Goal: Information Seeking & Learning: Learn about a topic

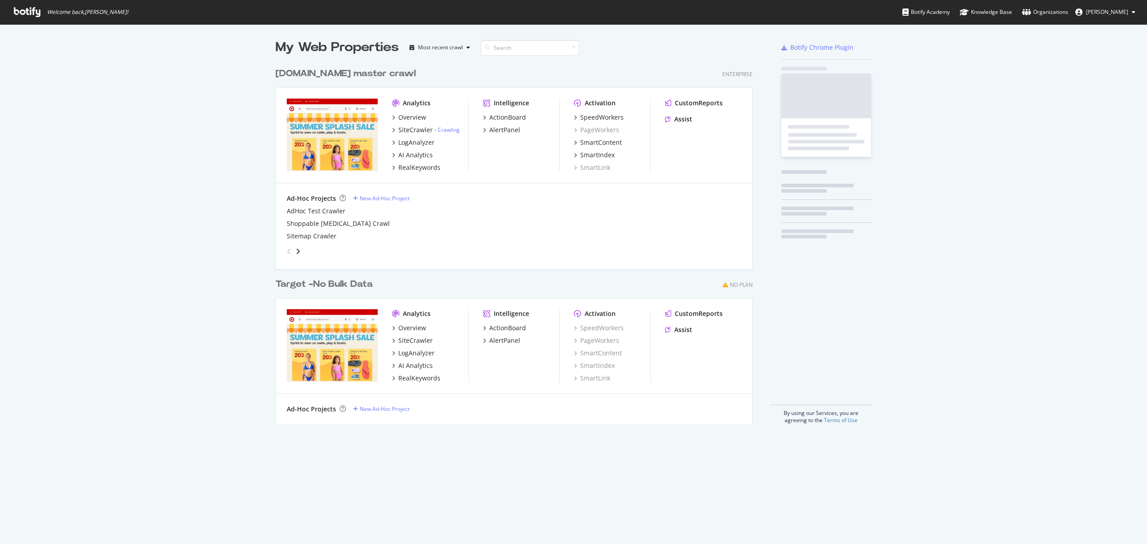
scroll to position [535, 1130]
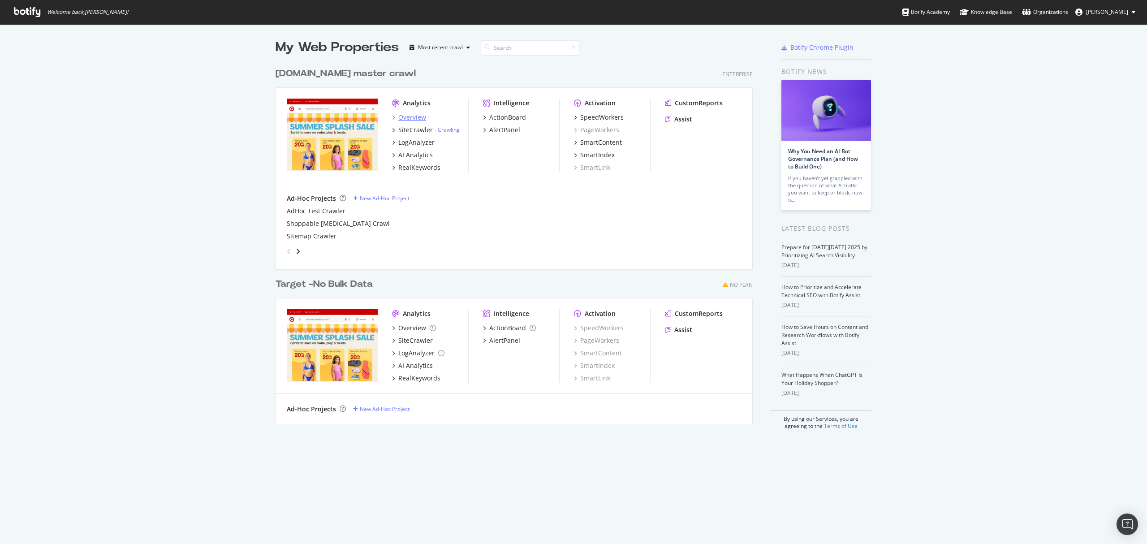
click at [418, 120] on div "Overview" at bounding box center [412, 117] width 28 height 9
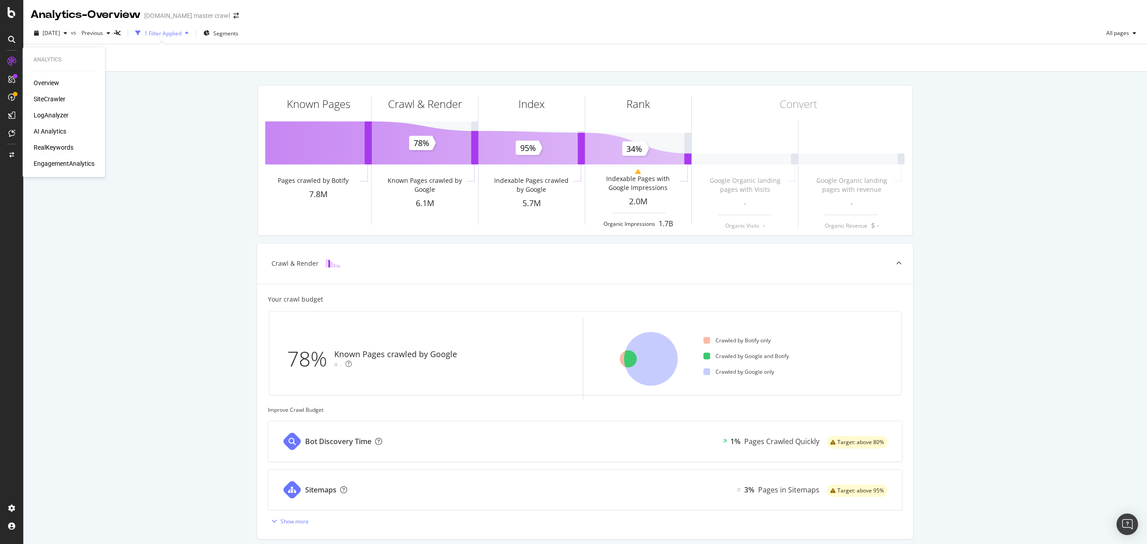
click at [60, 147] on div "RealKeywords" at bounding box center [54, 147] width 40 height 9
